Goal: Task Accomplishment & Management: Use online tool/utility

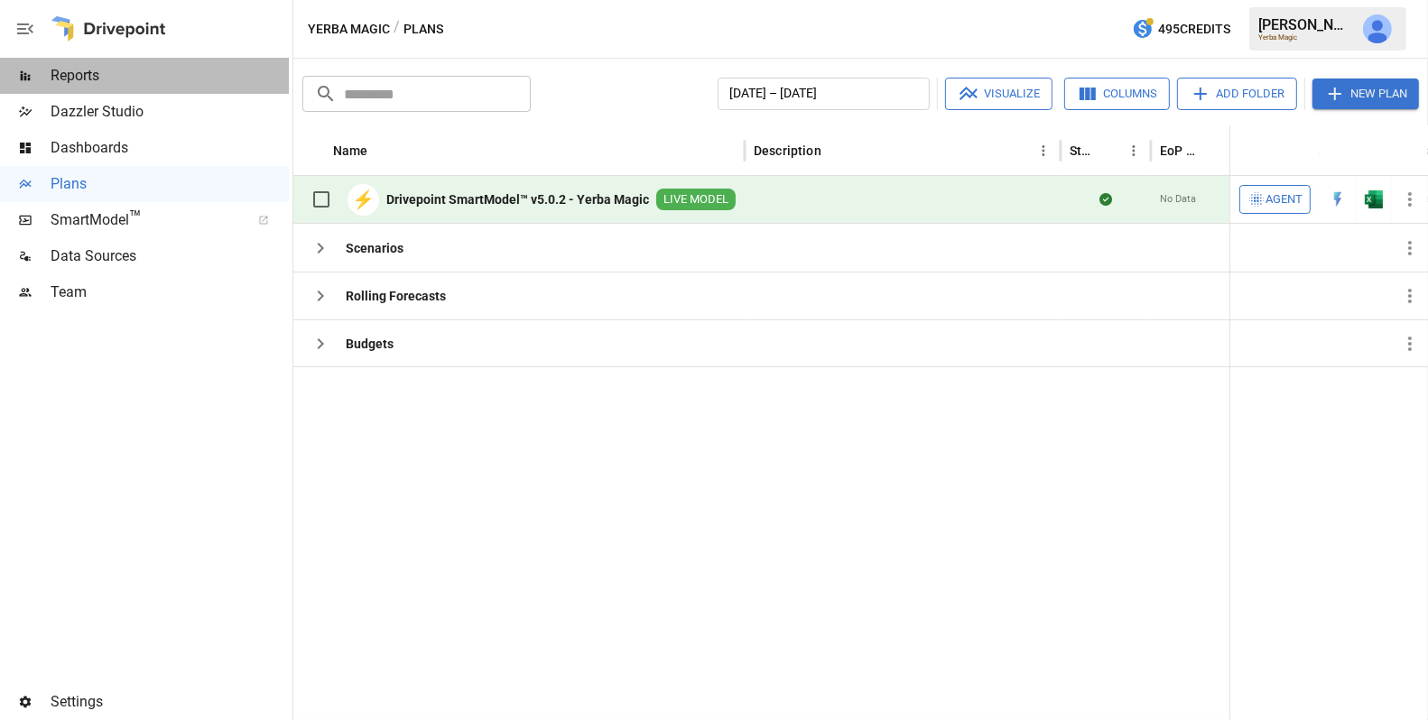
click at [120, 81] on span "Reports" at bounding box center [170, 76] width 238 height 22
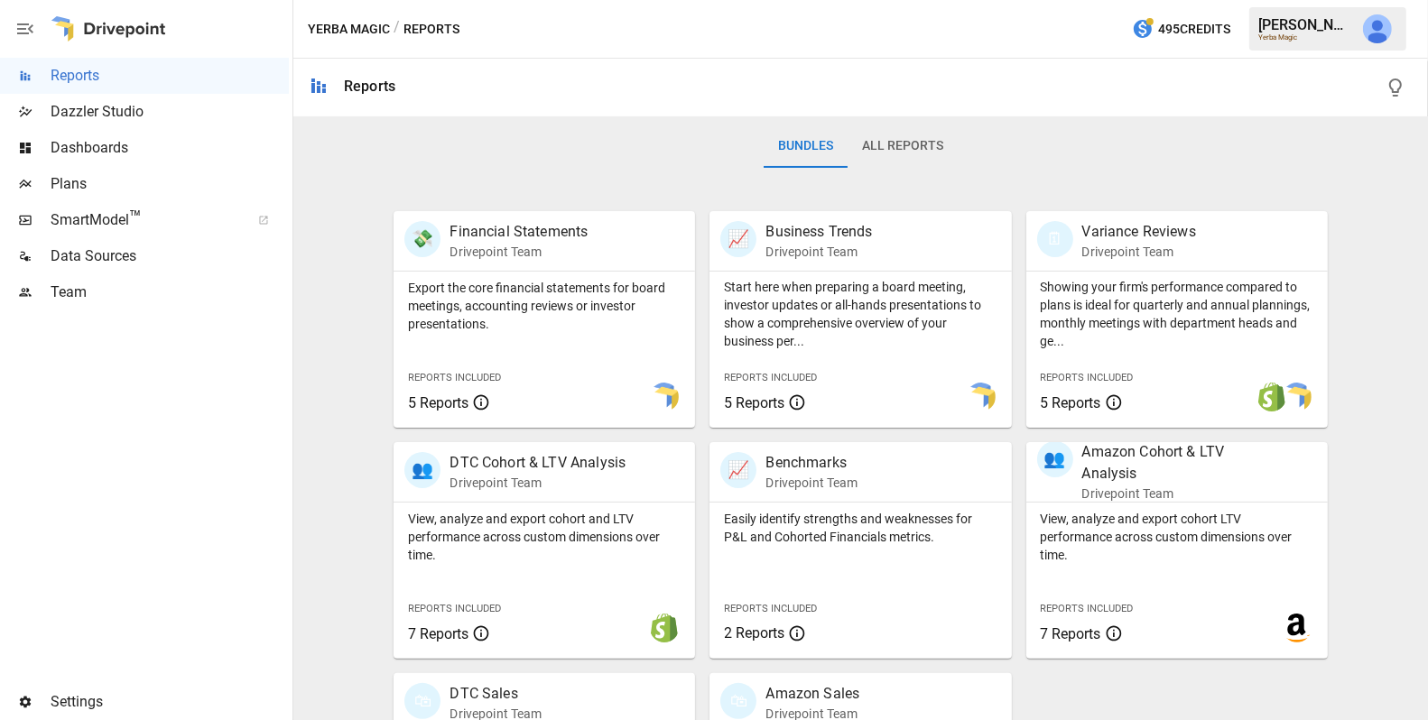
scroll to position [447, 0]
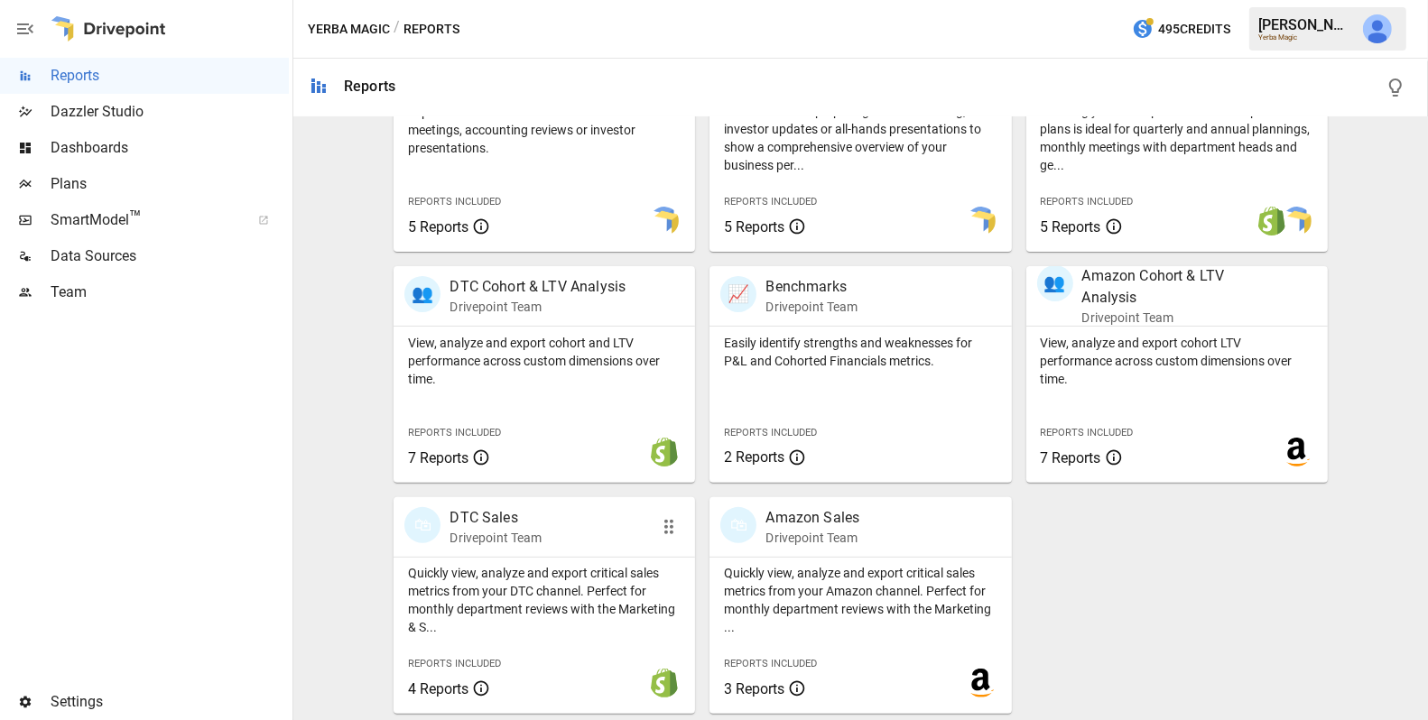
click at [497, 540] on p "Drivepoint Team" at bounding box center [496, 538] width 92 height 18
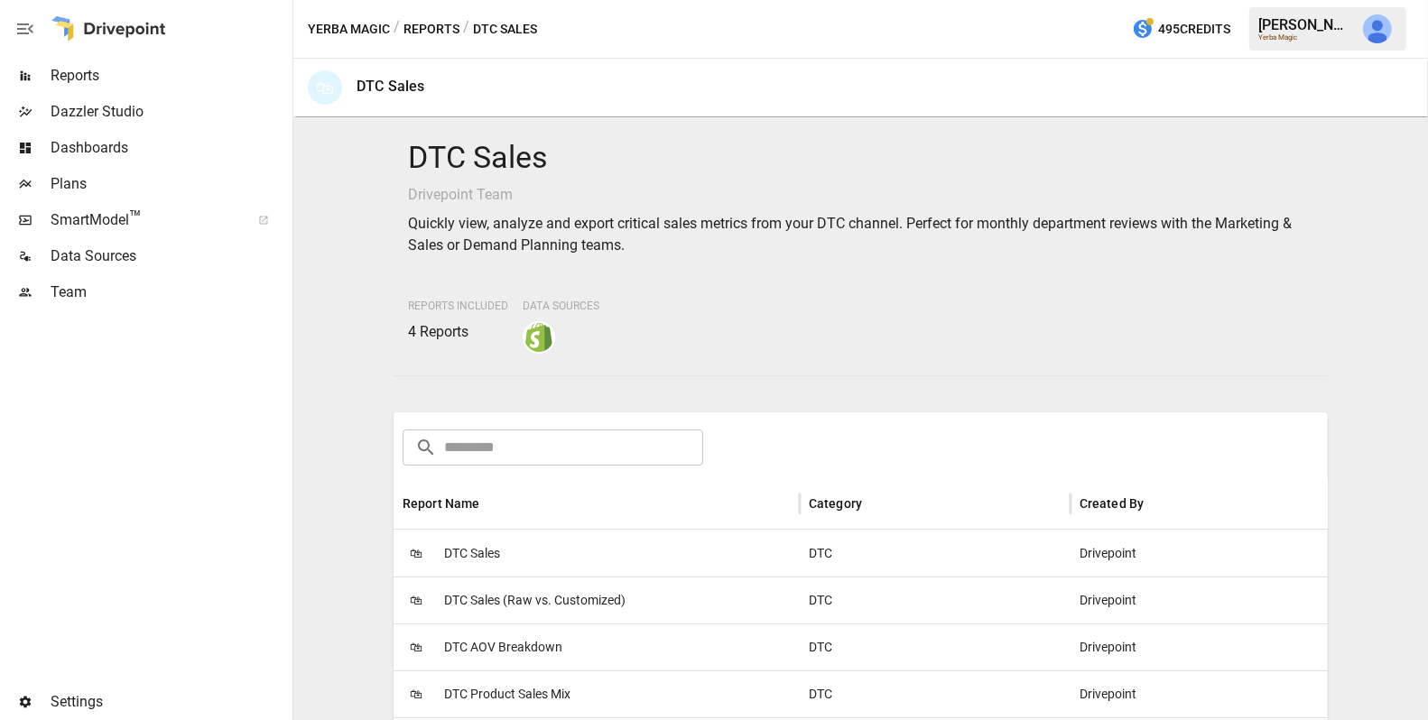
click at [498, 547] on span "DTC Sales" at bounding box center [472, 554] width 56 height 46
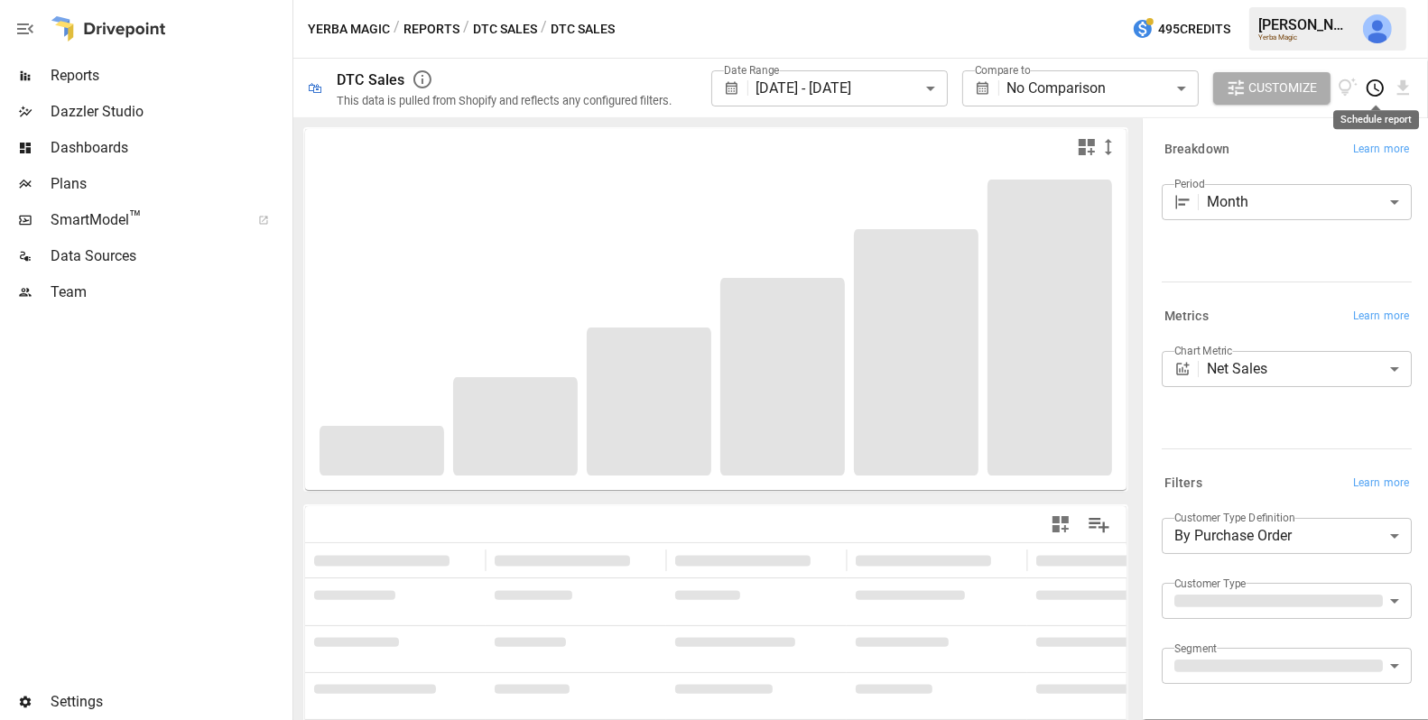
click at [1379, 88] on icon "Schedule report" at bounding box center [1375, 88] width 21 height 21
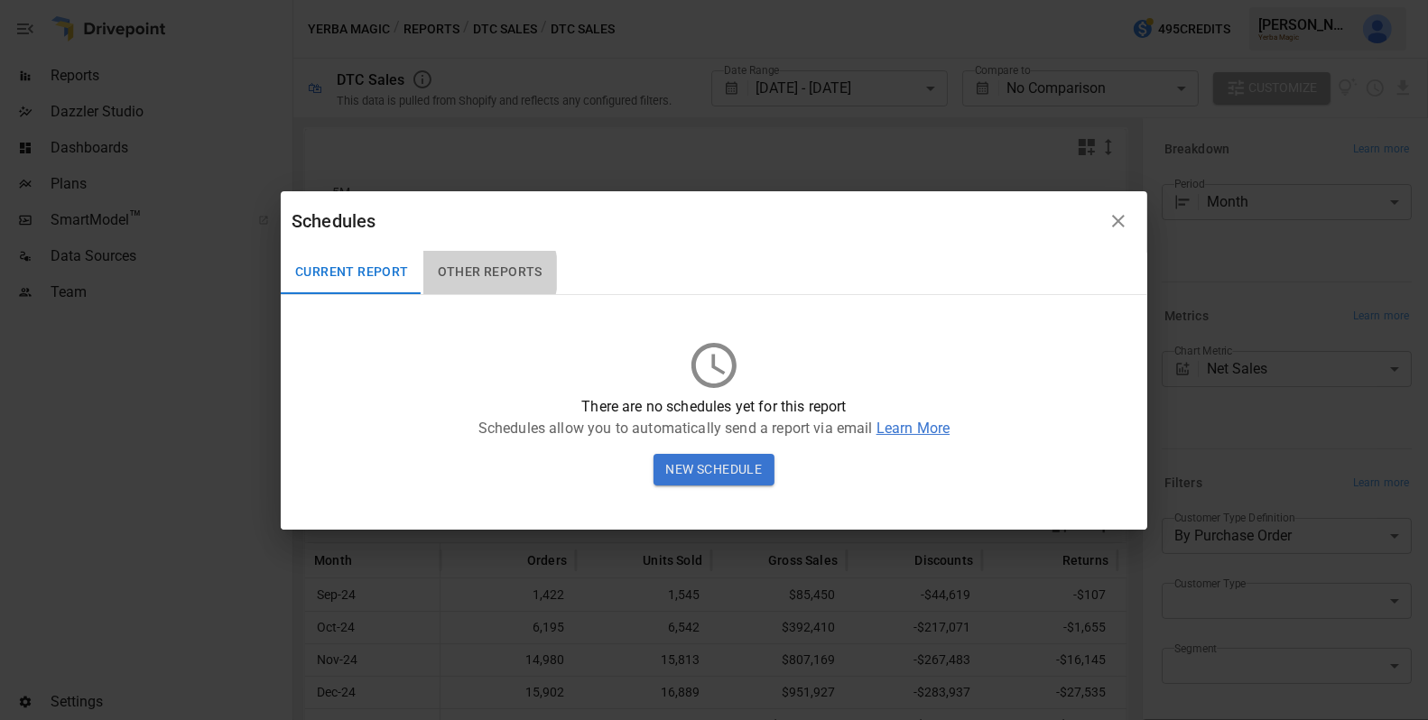
click at [476, 274] on button "Other Reports" at bounding box center [490, 272] width 134 height 43
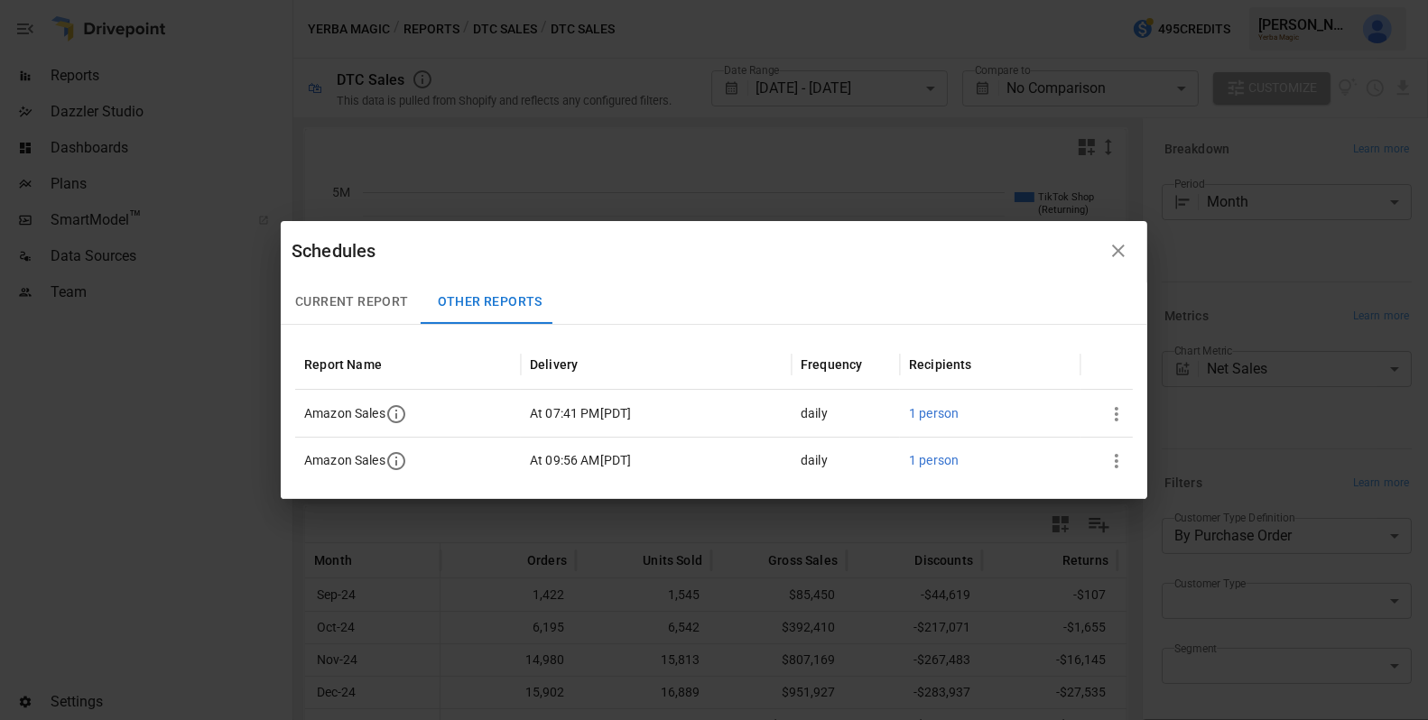
click at [675, 411] on div "At 07:41 PM [ PDT ]" at bounding box center [656, 413] width 271 height 47
click at [938, 411] on span "1 person" at bounding box center [934, 413] width 50 height 14
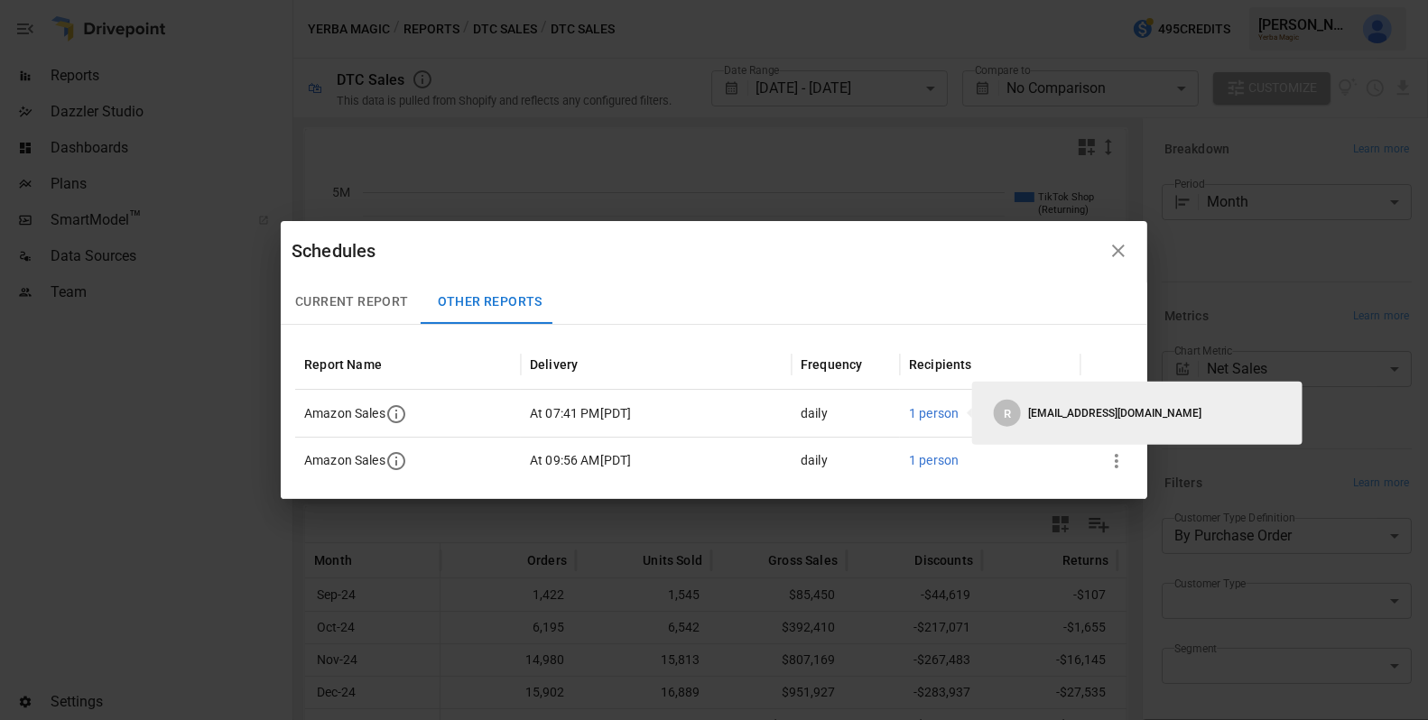
click at [938, 411] on span "1 person" at bounding box center [934, 413] width 50 height 14
click at [932, 460] on span "1 person" at bounding box center [934, 460] width 50 height 14
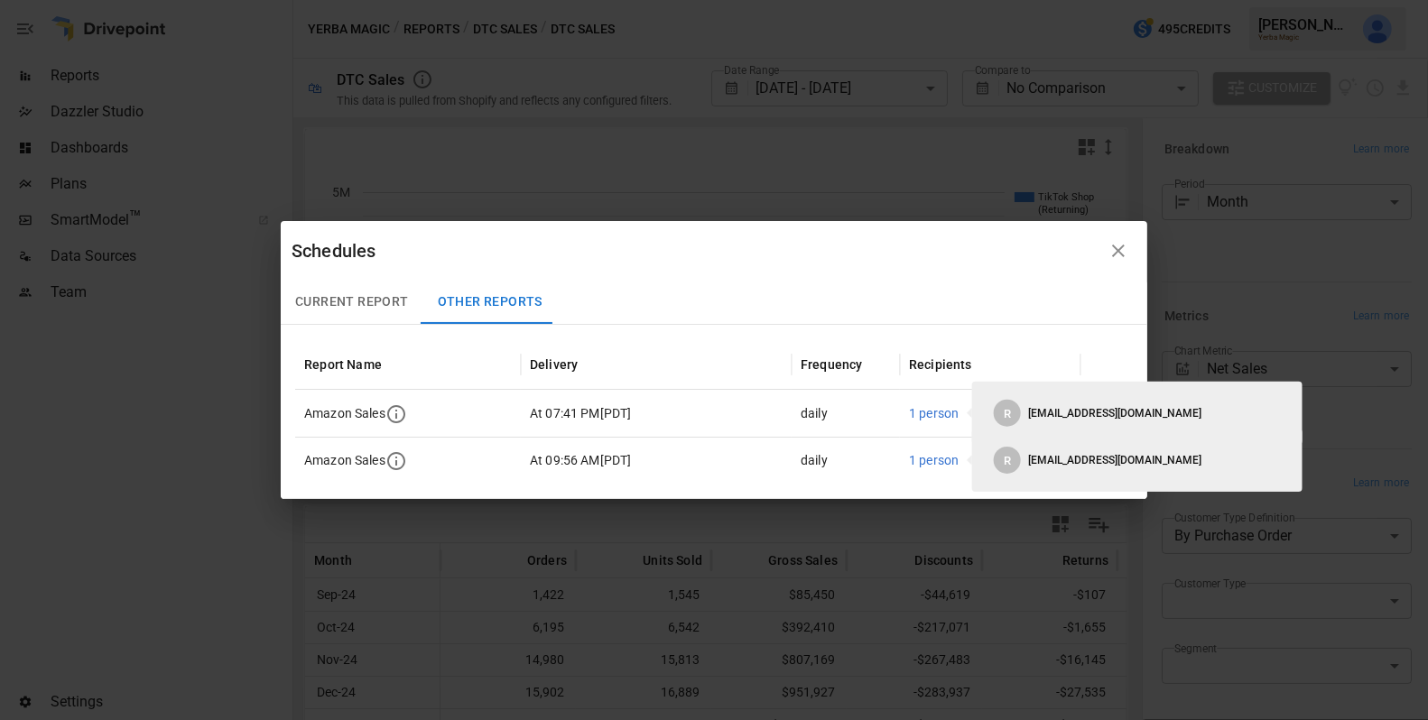
click at [192, 525] on div "Schedules Current Report Other Reports Report Name Delivery Frequency Recipient…" at bounding box center [714, 360] width 1428 height 720
